Goal: Transaction & Acquisition: Purchase product/service

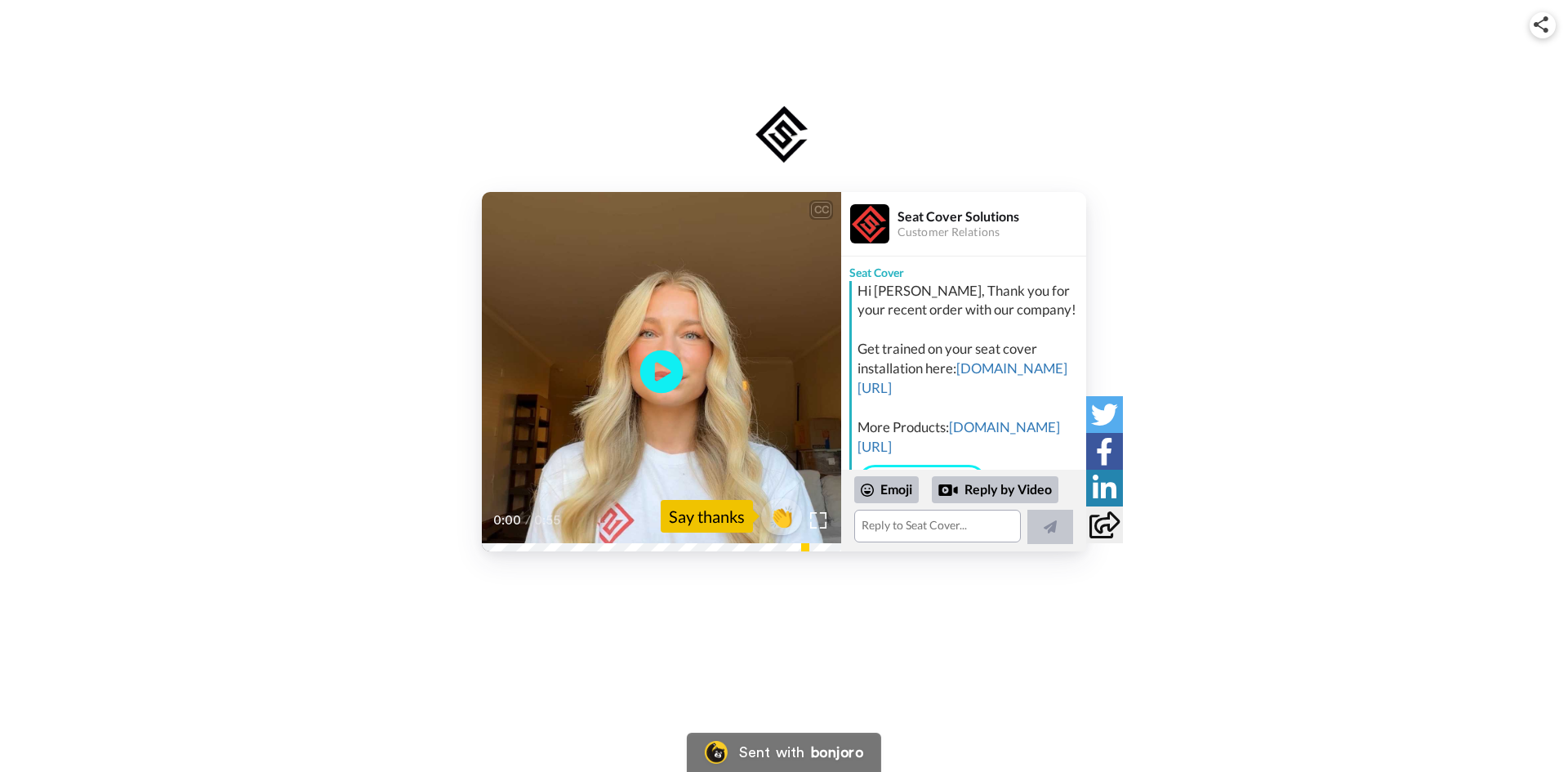
click at [661, 369] on icon "Play/Pause" at bounding box center [662, 371] width 44 height 78
click at [1246, 210] on div "CC Play/Pause you have a wonderful day. 0:53 / 0:55 👏 Say thanks Seat Cover Sol…" at bounding box center [784, 371] width 1568 height 359
click at [499, 55] on div "CC Play/Pause 0:55 / 0:55 👏 Say thanks Seat Cover Solutions Customer Relations …" at bounding box center [784, 300] width 1568 height 600
click at [649, 368] on icon at bounding box center [662, 371] width 44 height 44
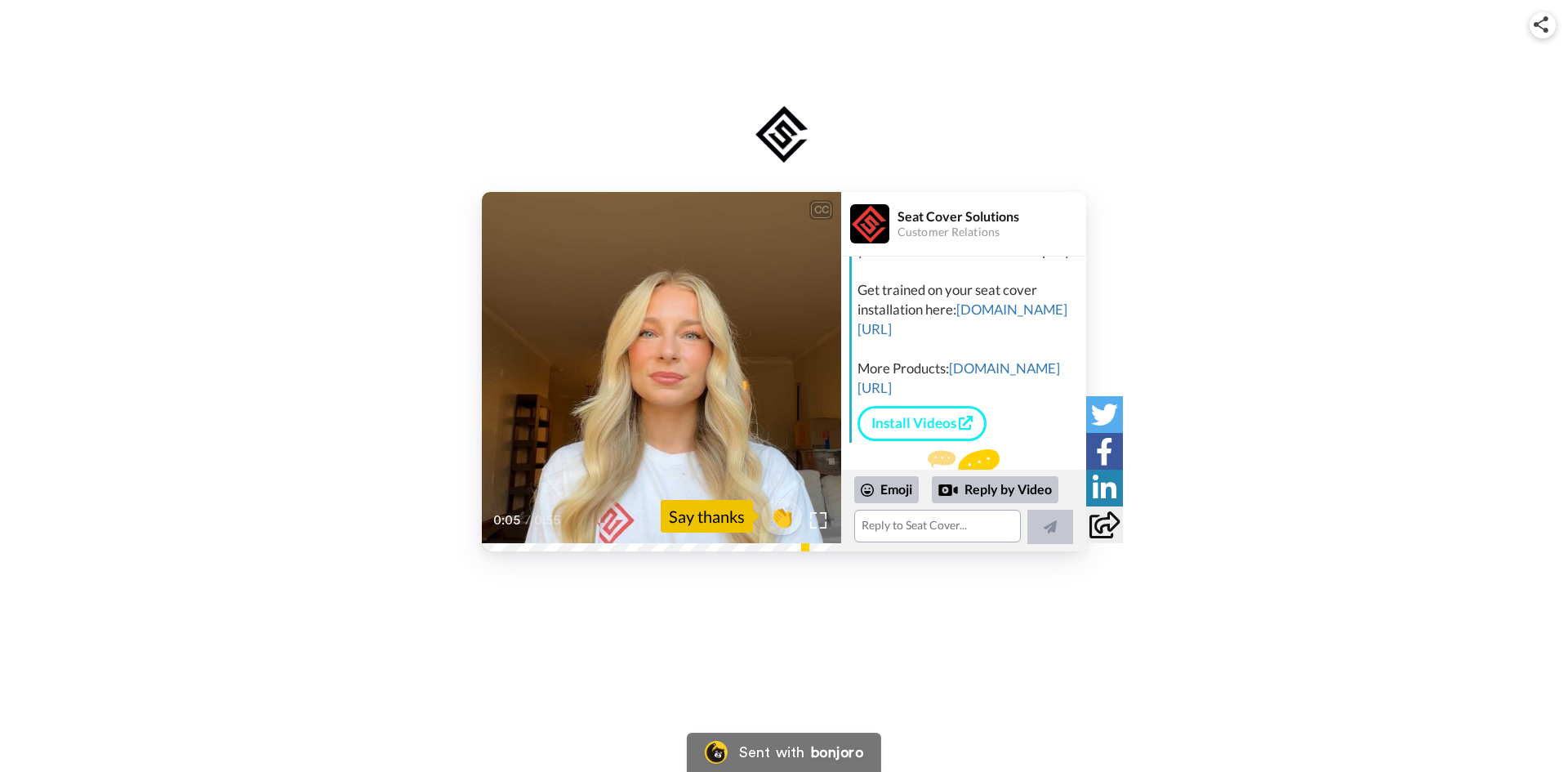
scroll to position [107, 0]
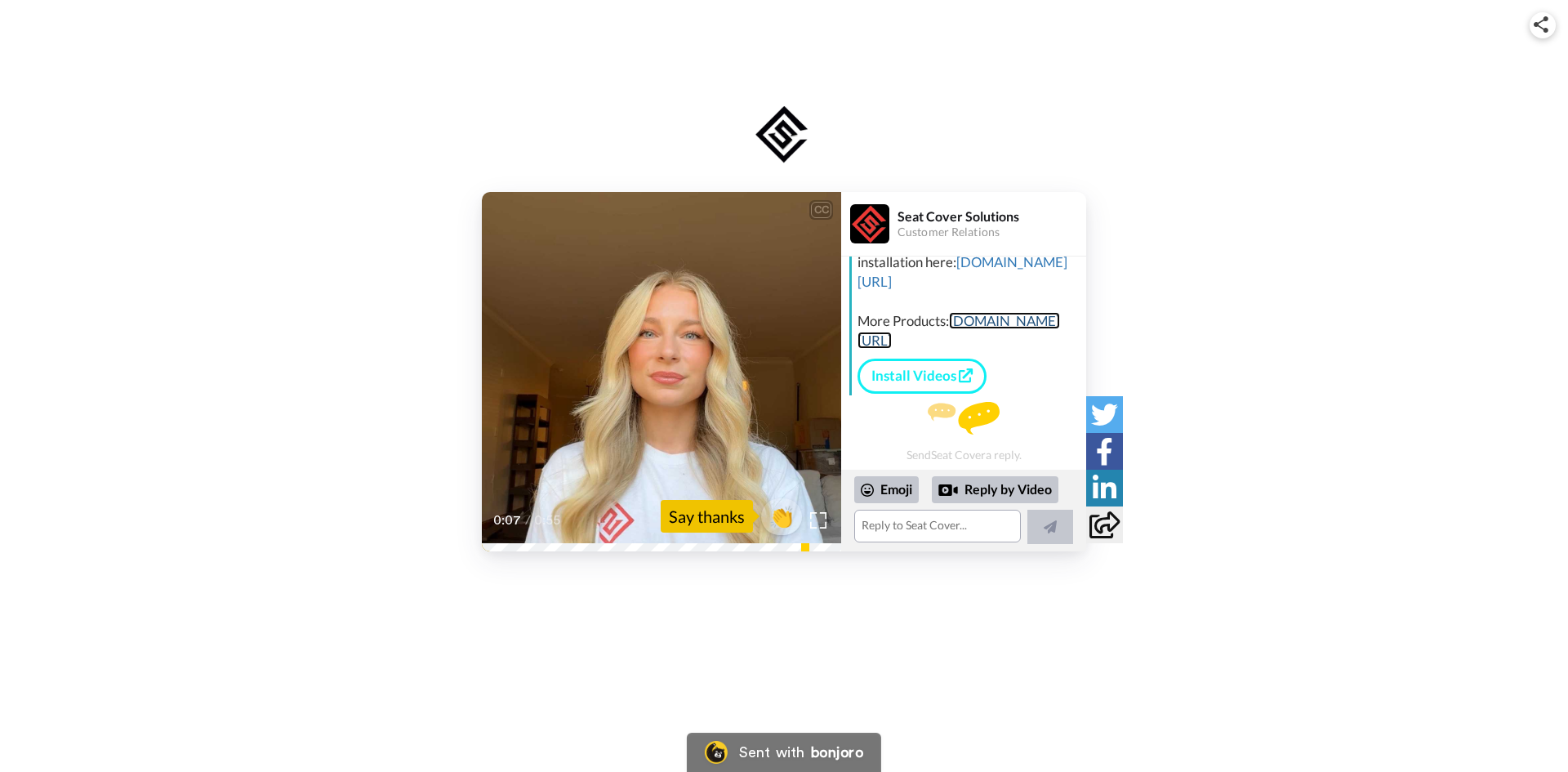
click at [967, 348] on link "[DOMAIN_NAME][URL]" at bounding box center [959, 330] width 203 height 37
